Goal: Check status: Check status

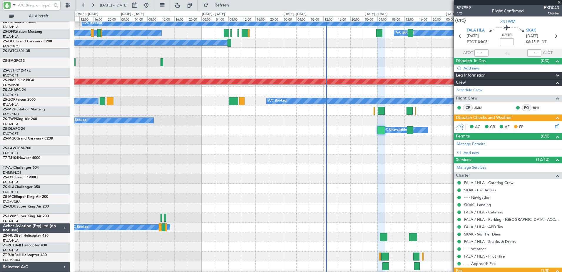
scroll to position [324, 0]
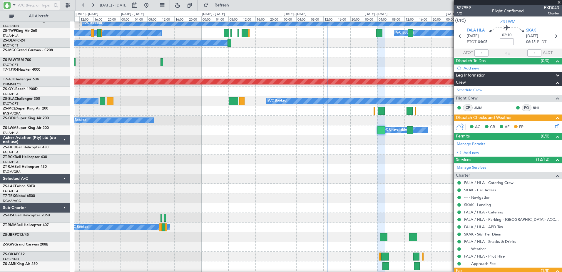
click at [48, 1] on input "text" at bounding box center [35, 5] width 34 height 9
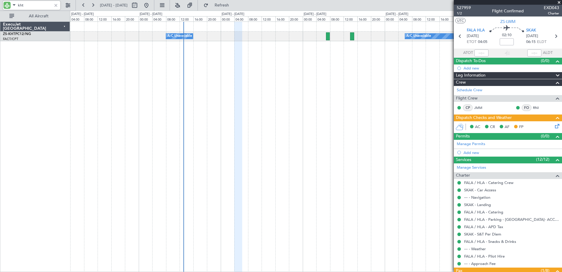
click at [258, 82] on div "A/C Booked A/C Unavailable A/C Unavailable A/C Booked" at bounding box center [316, 146] width 492 height 250
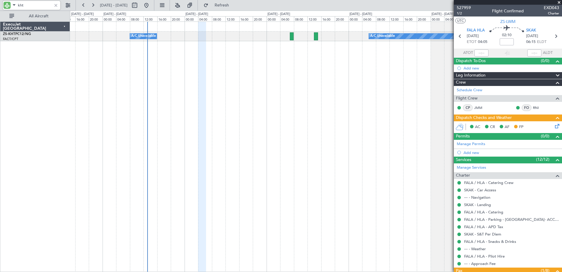
type input "kht"
click at [56, 5] on div at bounding box center [56, 5] width 6 height 6
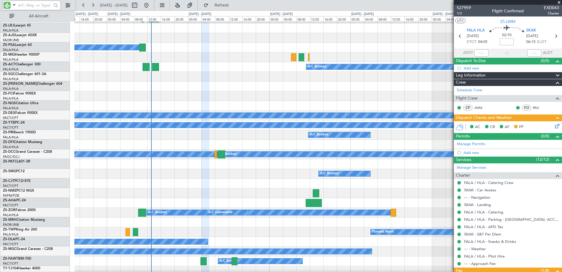
scroll to position [96, 0]
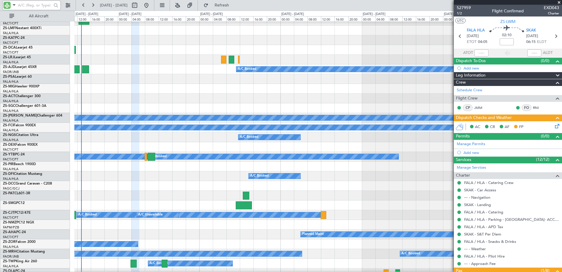
click at [353, 92] on div at bounding box center [318, 89] width 488 height 10
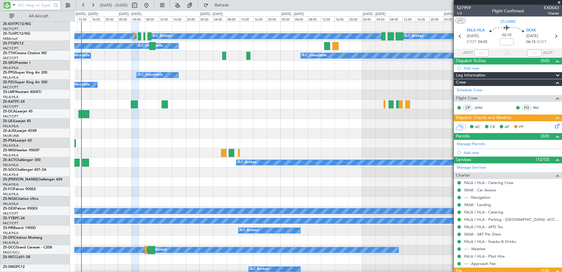
scroll to position [0, 0]
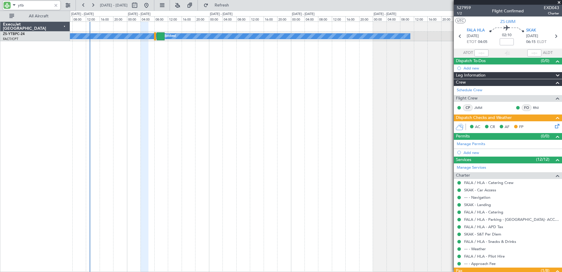
click at [238, 96] on div "A/C Booked A/C Booked A/C Booked A/C Booked A/C Booked A/C Booked A/C Booked A/…" at bounding box center [316, 146] width 492 height 250
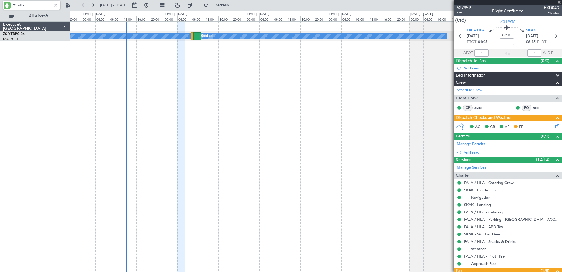
type input "ytb"
click at [57, 5] on div at bounding box center [56, 5] width 6 height 6
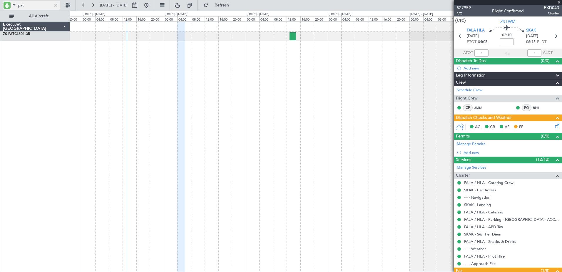
click at [22, 4] on input "pat" at bounding box center [35, 5] width 34 height 9
click at [21, 4] on input "pat" at bounding box center [35, 5] width 34 height 9
type input "mig"
